Goal: Find specific page/section: Find specific page/section

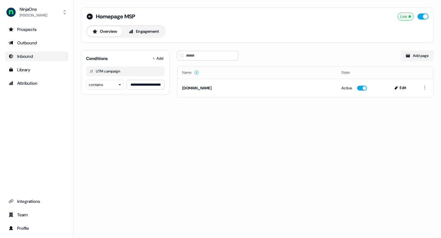
click at [21, 53] on div "Inbound" at bounding box center [37, 56] width 56 height 6
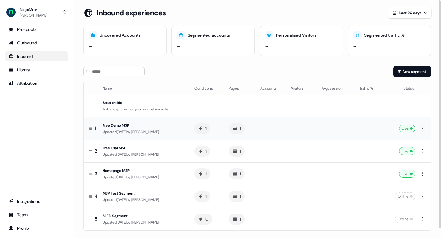
click at [283, 129] on td at bounding box center [270, 128] width 31 height 23
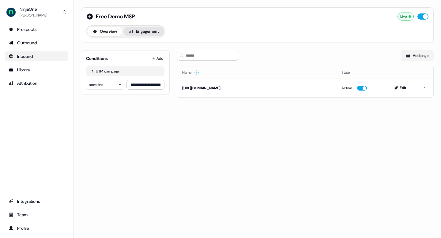
click at [156, 33] on button "Engagement" at bounding box center [143, 32] width 41 height 10
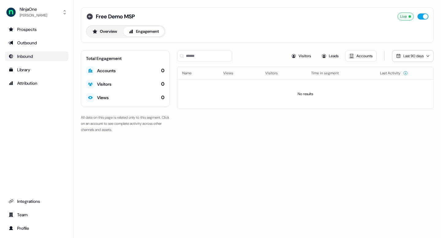
click at [89, 18] on icon at bounding box center [90, 16] width 6 height 6
